Goal: Task Accomplishment & Management: Manage account settings

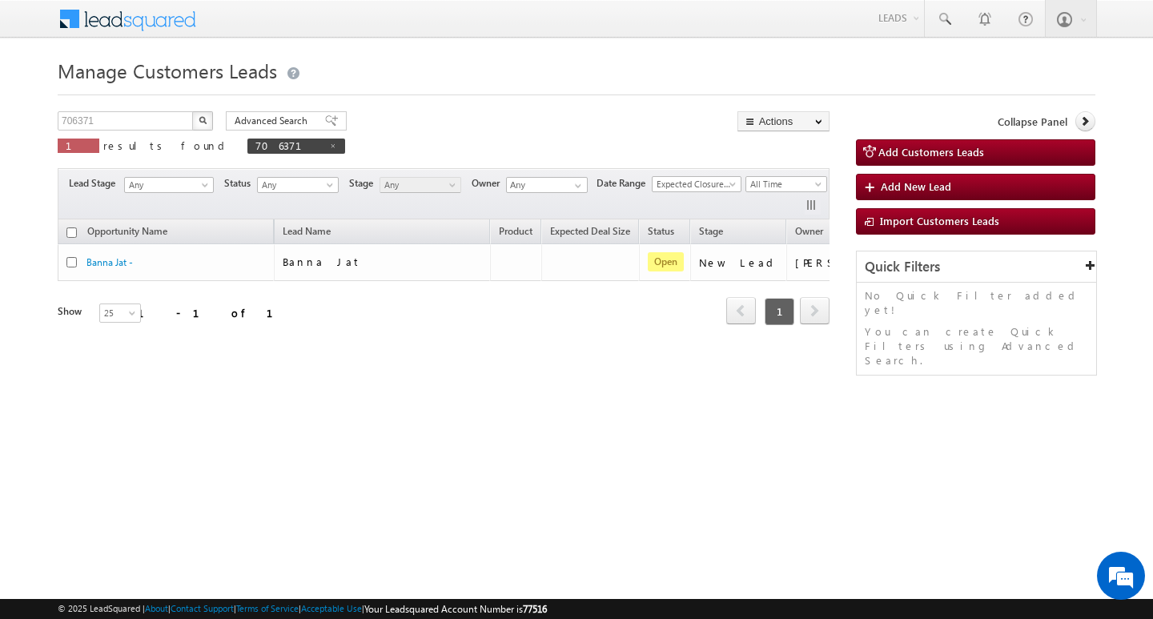
scroll to position [0, 65]
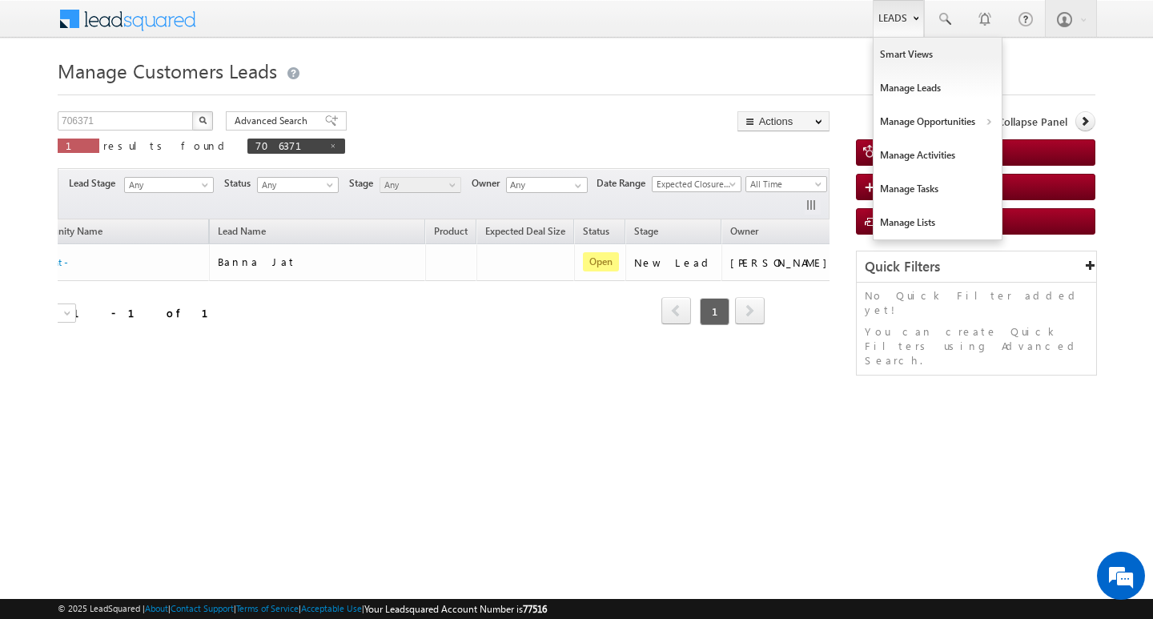
click at [910, 20] on link "Leads" at bounding box center [898, 18] width 51 height 37
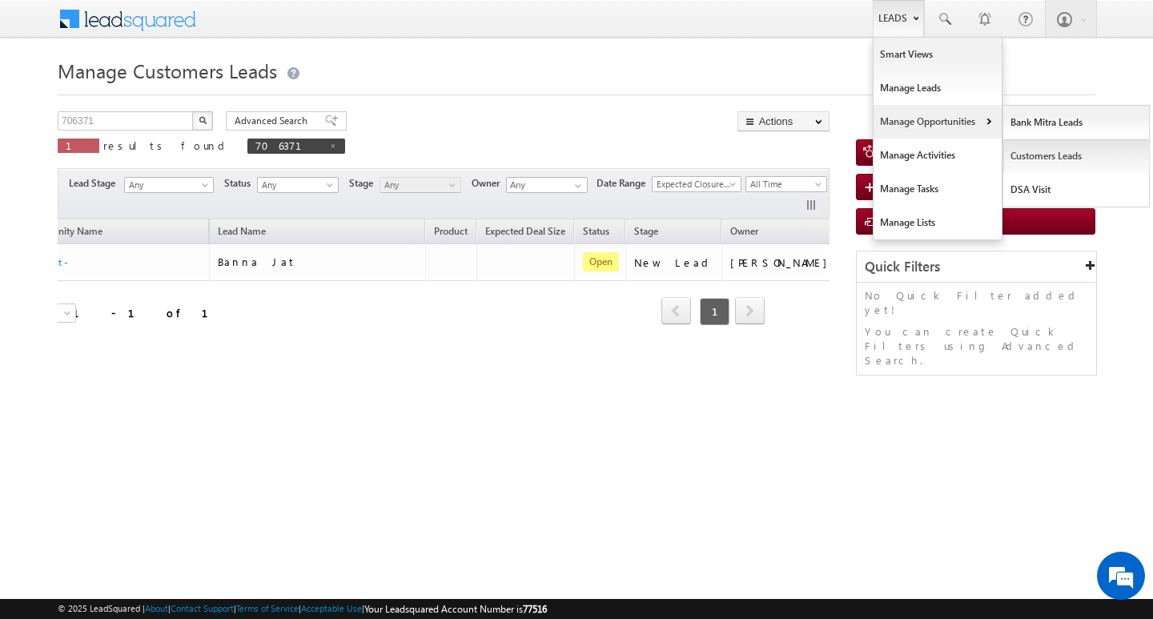
click at [1041, 147] on link "Customers Leads" at bounding box center [1077, 156] width 147 height 34
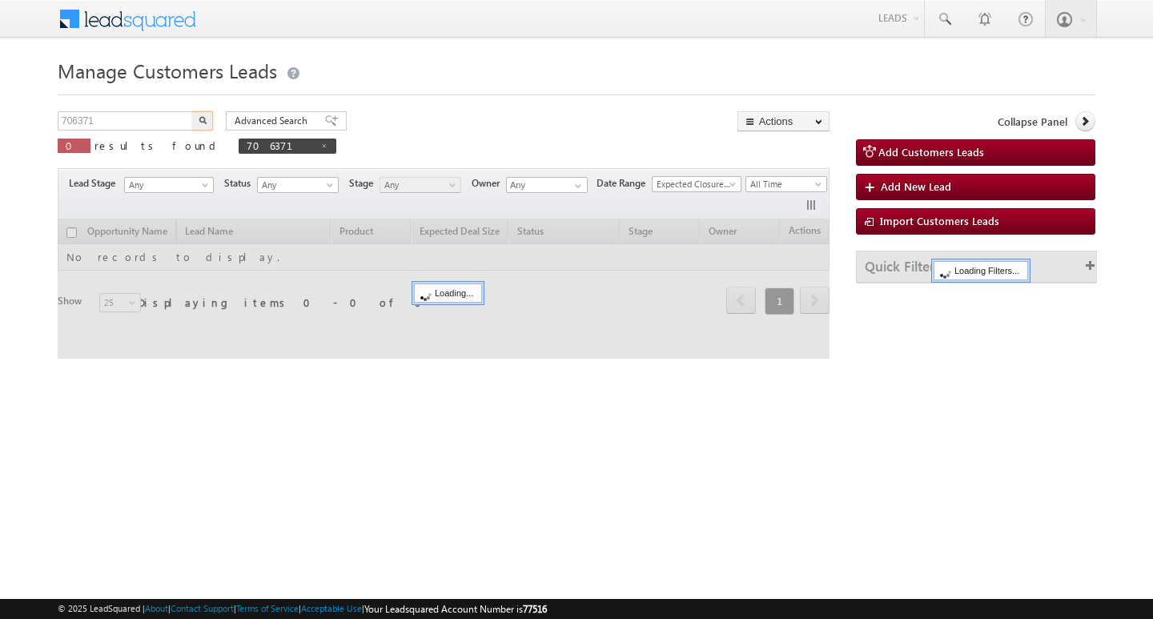
click at [127, 114] on input "706371" at bounding box center [126, 120] width 137 height 19
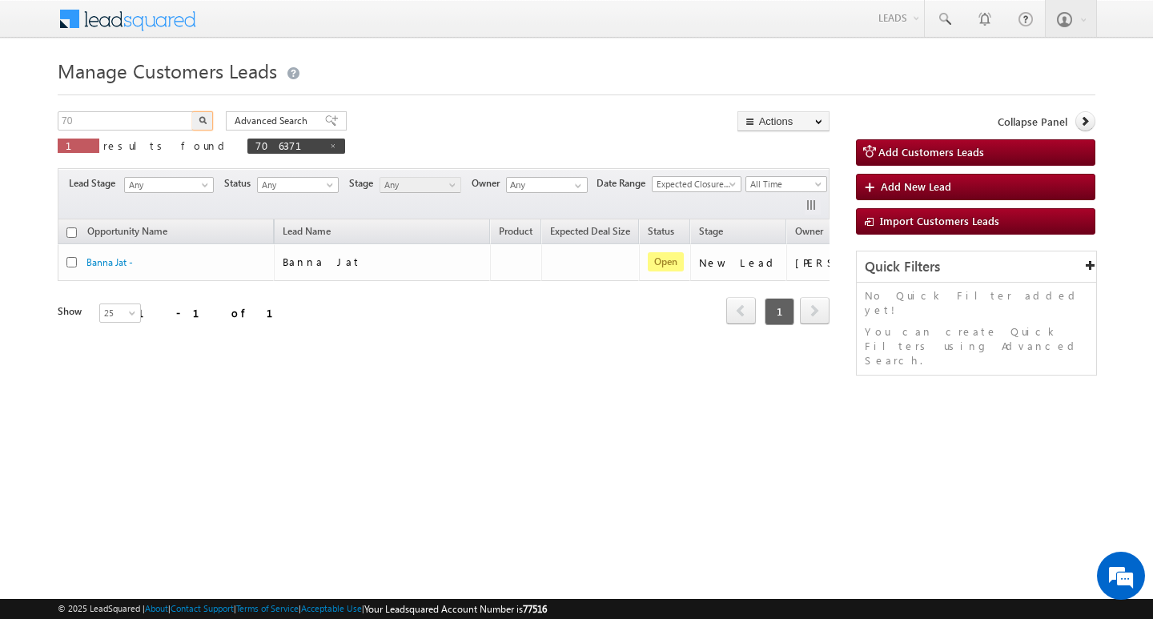
type input "7"
type input "Search Customers Leads"
click at [127, 119] on input "text" at bounding box center [126, 120] width 137 height 19
paste input "764317"
type input "764317"
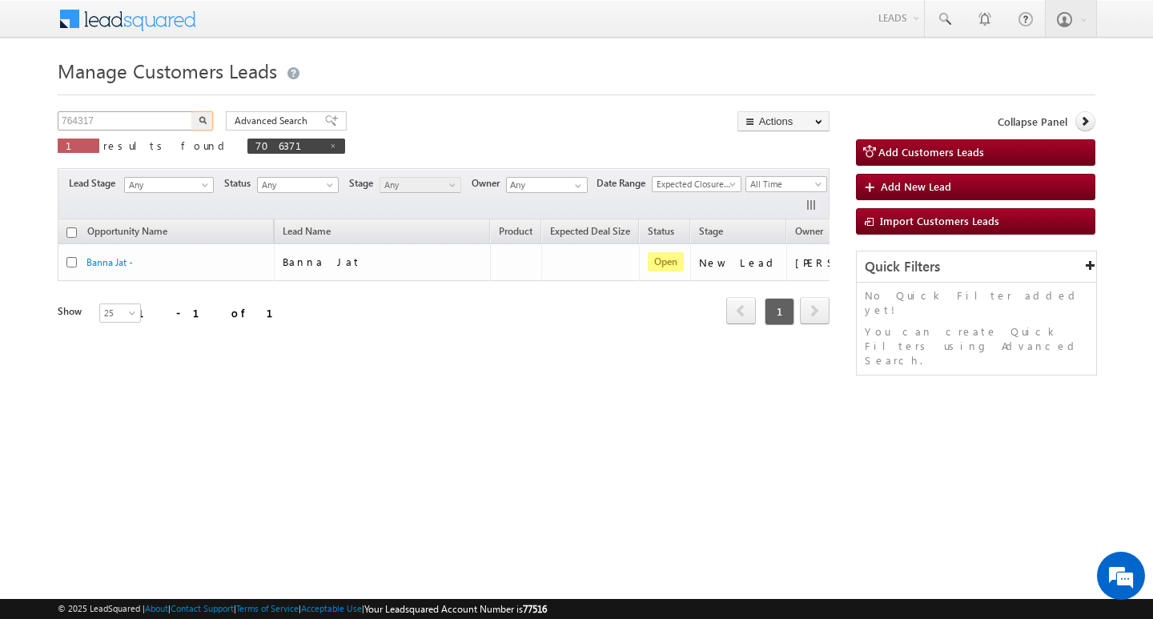
click at [192, 111] on button "button" at bounding box center [202, 120] width 21 height 19
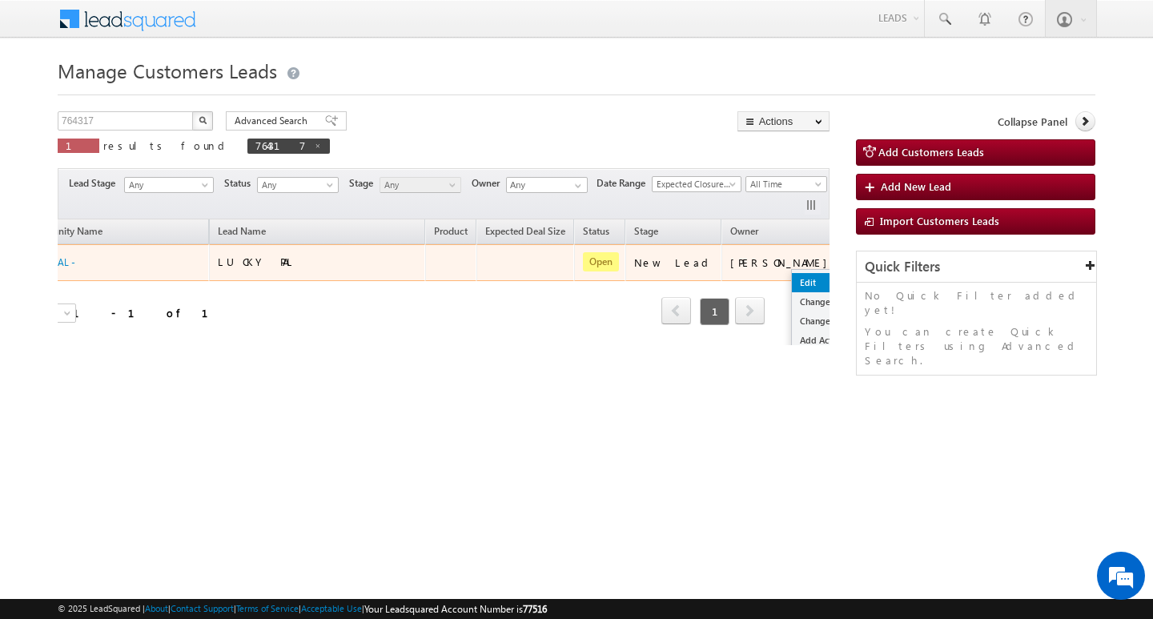
click at [792, 274] on link "Edit" at bounding box center [832, 282] width 80 height 19
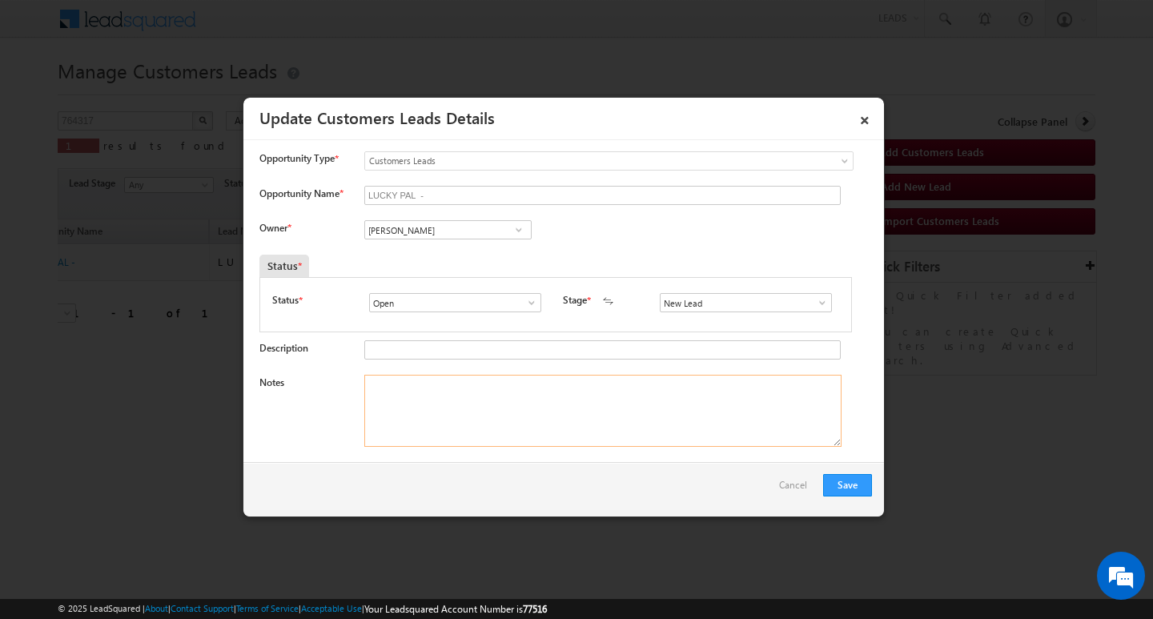
click at [570, 391] on textarea "Notes" at bounding box center [602, 411] width 477 height 72
click at [457, 212] on div "Opportunity Name * LUCKY PAL -" at bounding box center [566, 199] width 613 height 26
click at [453, 220] on input "Vikas Halwai" at bounding box center [447, 229] width 167 height 19
click at [449, 225] on input at bounding box center [447, 229] width 167 height 19
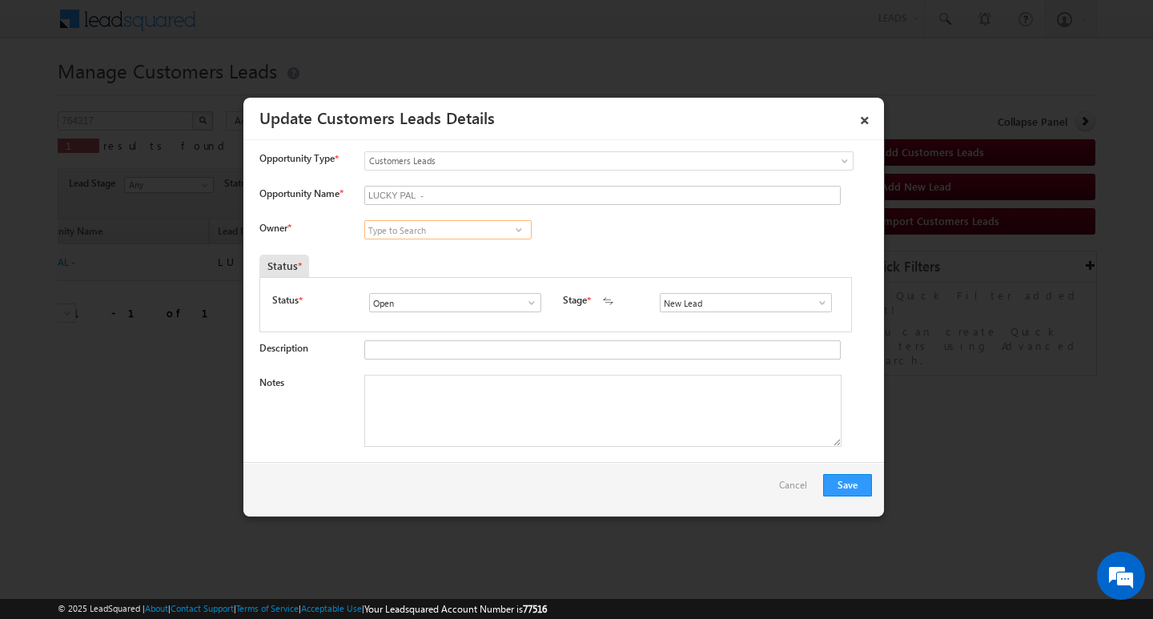
paste input "Chetan Gopal Prajapati"
click at [441, 251] on link "Chetan Gopal Prajapati chetan.prajapati@sgrlimited.in" at bounding box center [447, 254] width 167 height 30
type input "Chetan Gopal Prajapati"
click at [437, 376] on textarea "Notes" at bounding box center [602, 411] width 477 height 72
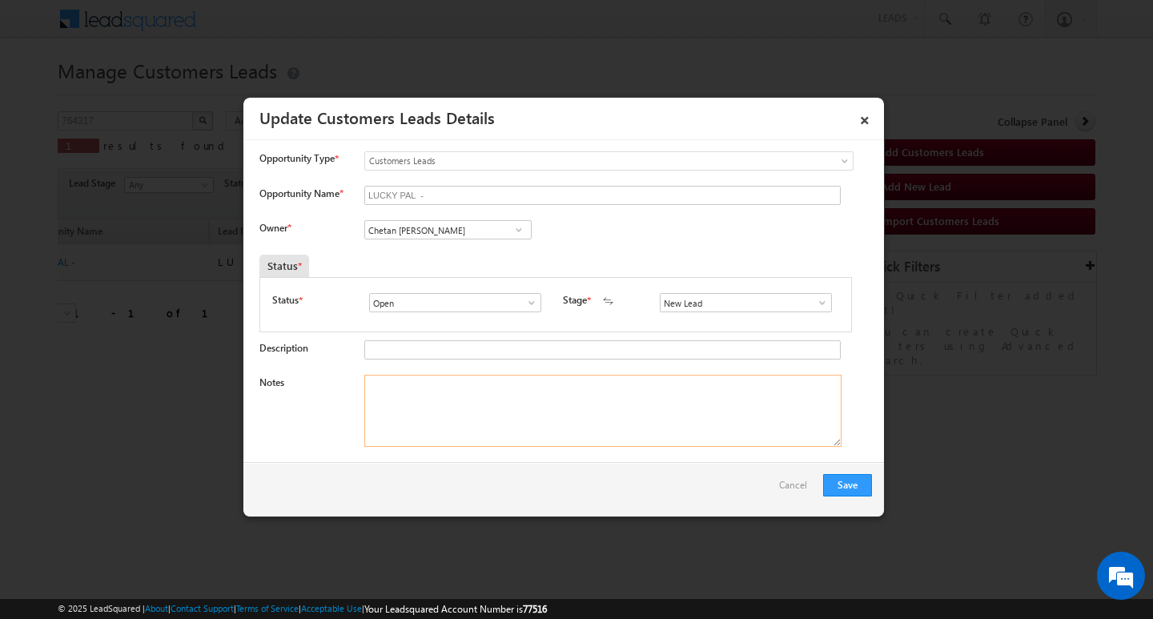
click at [425, 406] on textarea "Notes" at bounding box center [602, 411] width 477 height 72
click at [539, 435] on textarea "Notes" at bounding box center [602, 411] width 477 height 72
click at [545, 411] on textarea "Notes" at bounding box center [602, 411] width 477 height 72
paste textarea "Customer Name :-LUCKY PAL/ ag 25y Loan Type :-HL LOANAMOUNT :35L/ Property Type…"
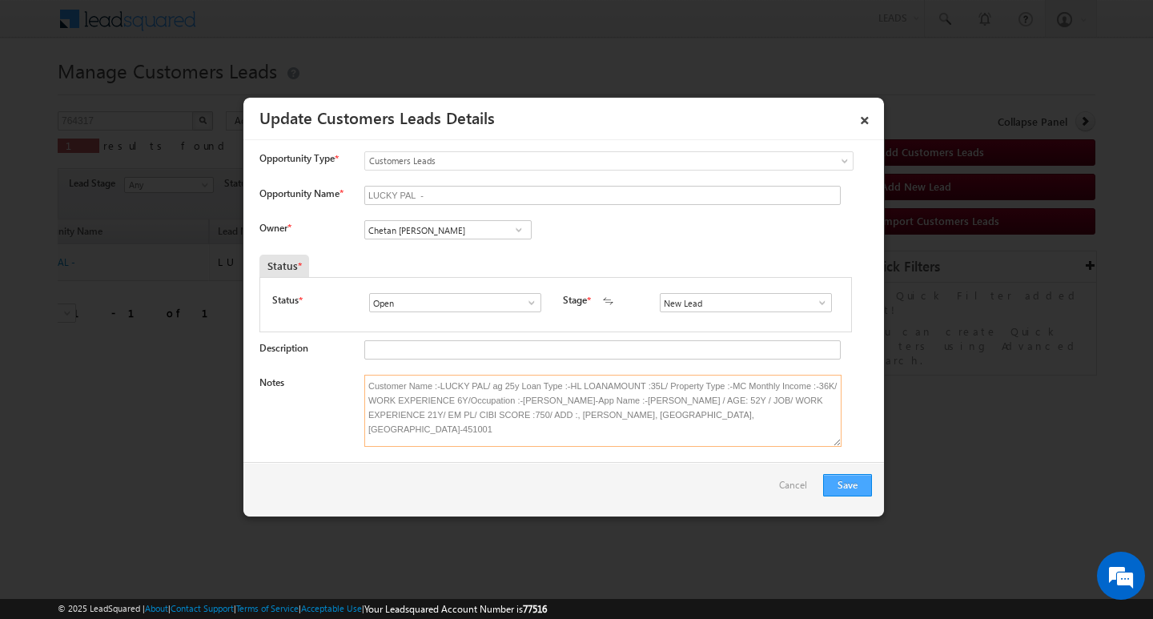
type textarea "Customer Name :-LUCKY PAL/ ag 25y Loan Type :-HL LOANAMOUNT :35L/ Property Type…"
click at [838, 482] on button "Save" at bounding box center [847, 485] width 49 height 22
